Goal: Find specific page/section: Find specific page/section

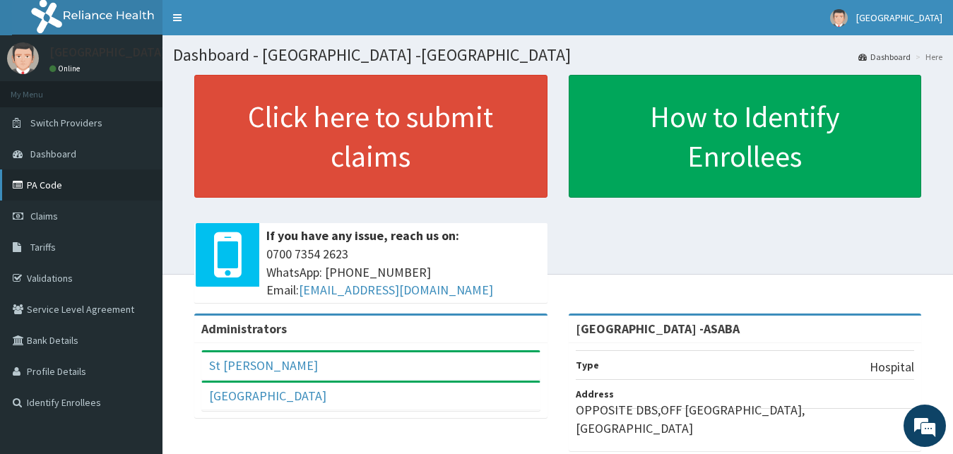
click at [36, 182] on link "PA Code" at bounding box center [81, 185] width 162 height 31
click at [554, 280] on div "Click here to submit claims If you have any issue, reach us on: 0700 7354 2623 …" at bounding box center [371, 194] width 374 height 239
click at [76, 186] on link "PA Code" at bounding box center [81, 185] width 162 height 31
click at [48, 191] on link "PA Code" at bounding box center [81, 185] width 162 height 31
